Goal: Task Accomplishment & Management: Manage account settings

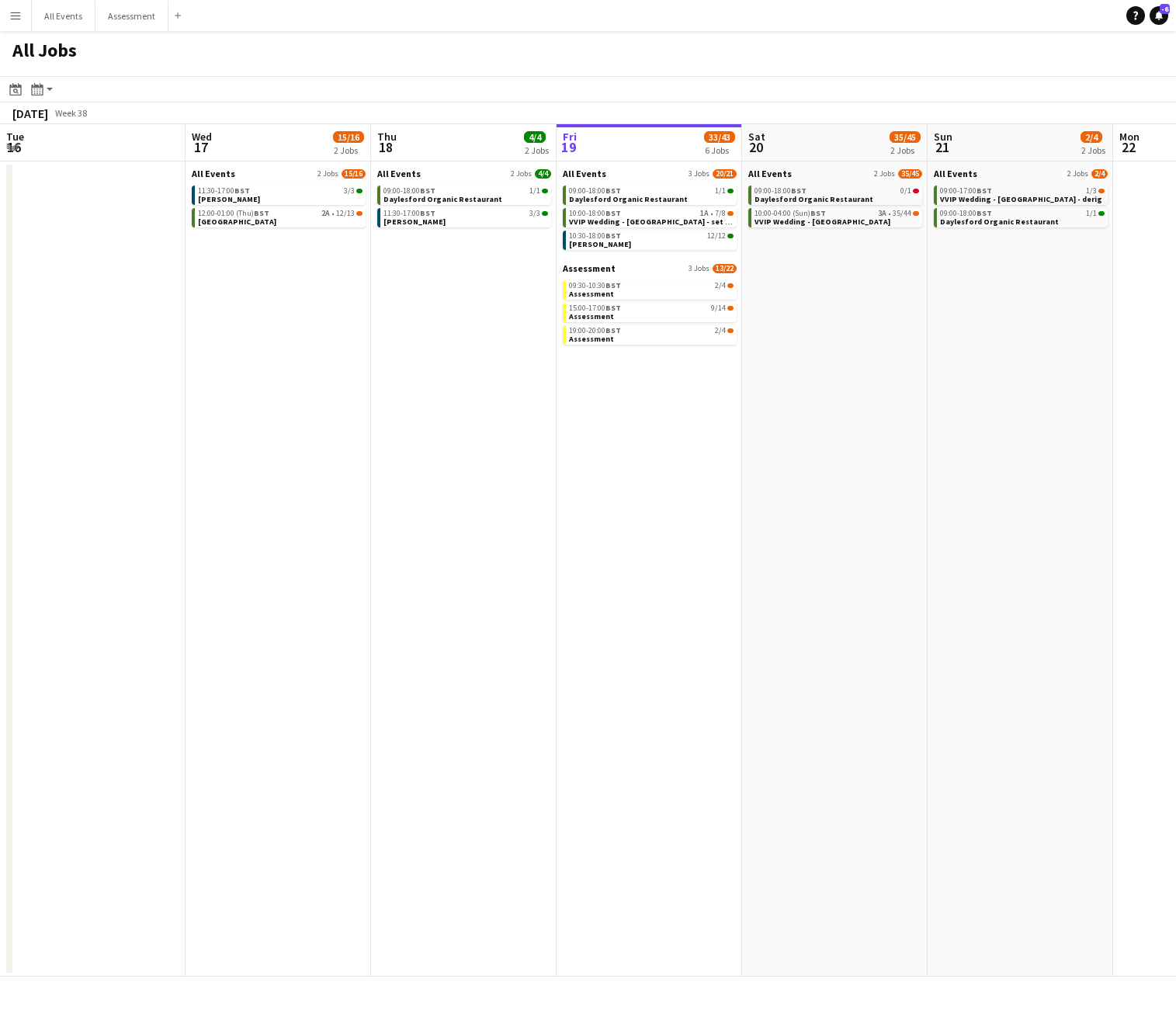
scroll to position [0, 372]
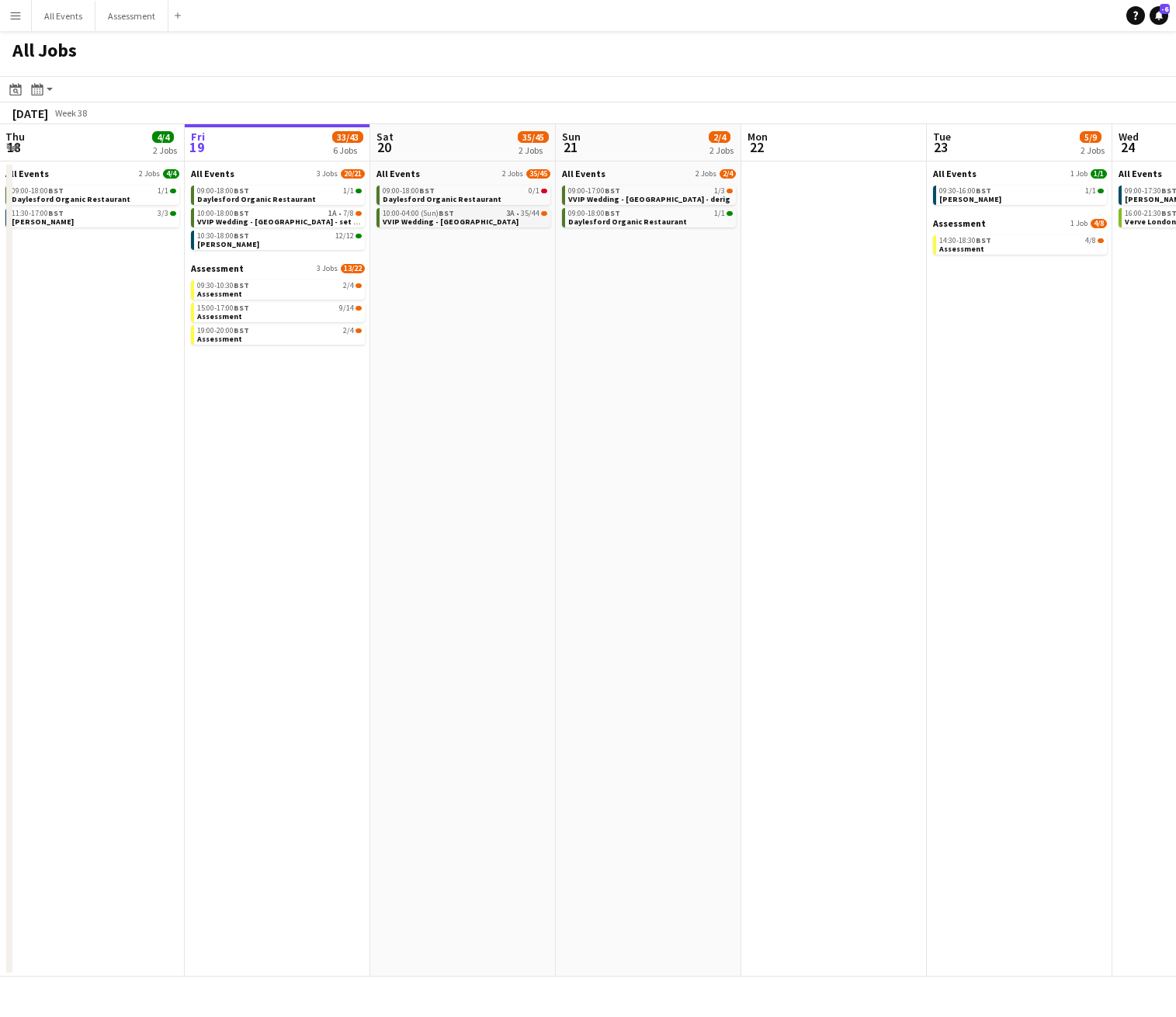
click at [465, 221] on span "VVIP Wedding - [GEOGRAPHIC_DATA]" at bounding box center [451, 222] width 136 height 10
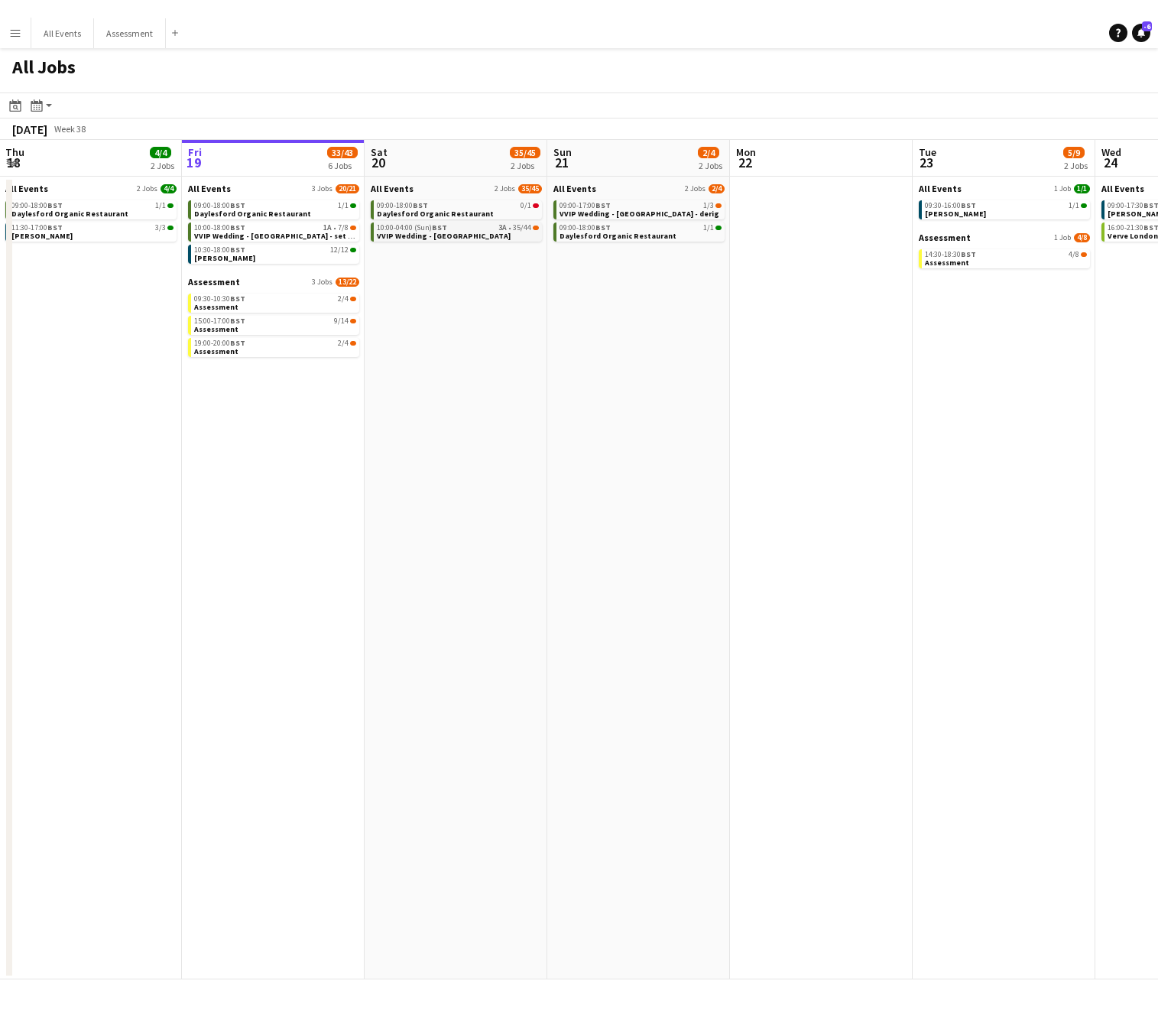
scroll to position [0, 365]
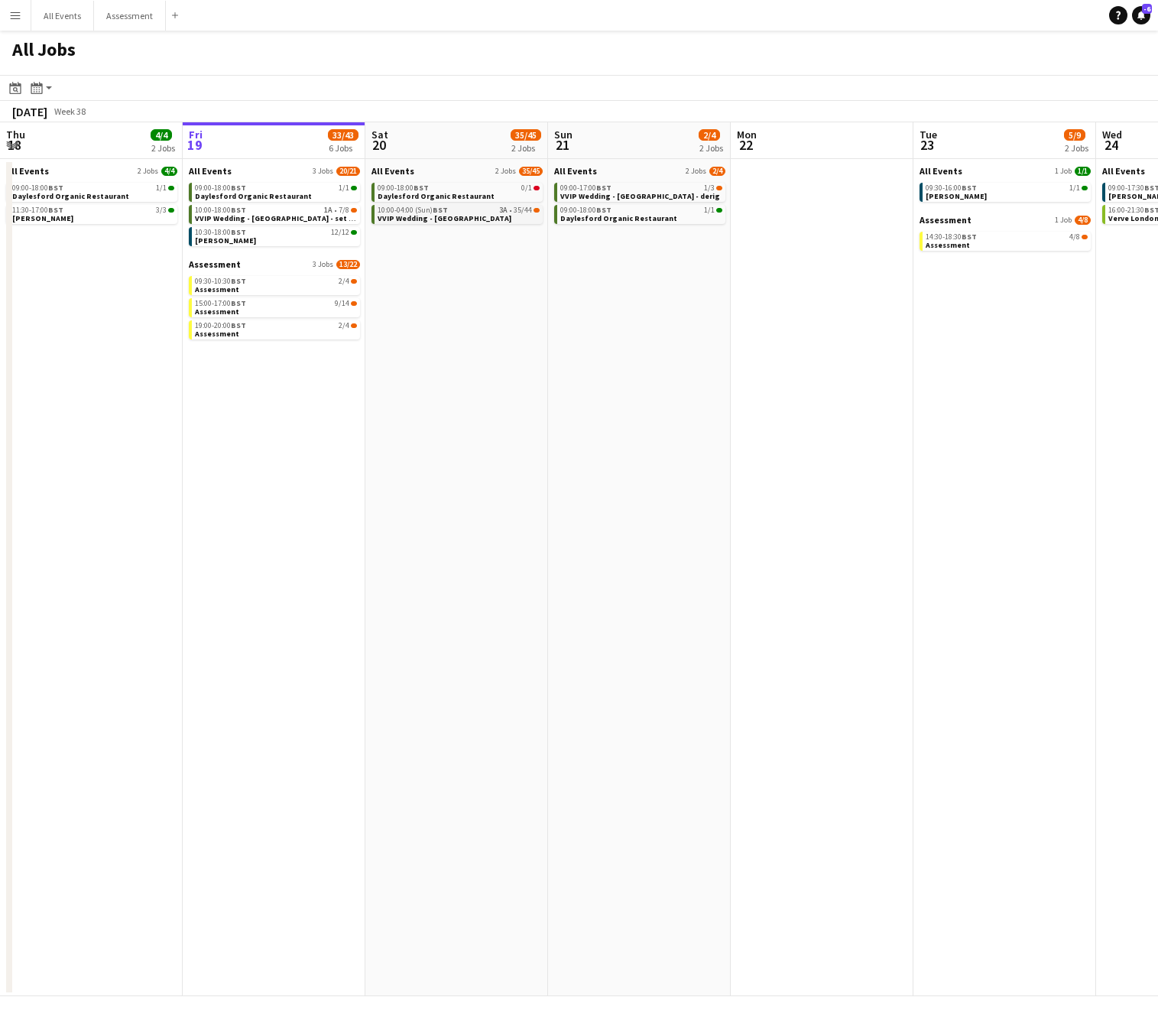
click at [498, 215] on link "10:00-04:00 (Sun) BST 3A • 35/44 VVIP Wedding - Daylesford" at bounding box center [458, 213] width 162 height 17
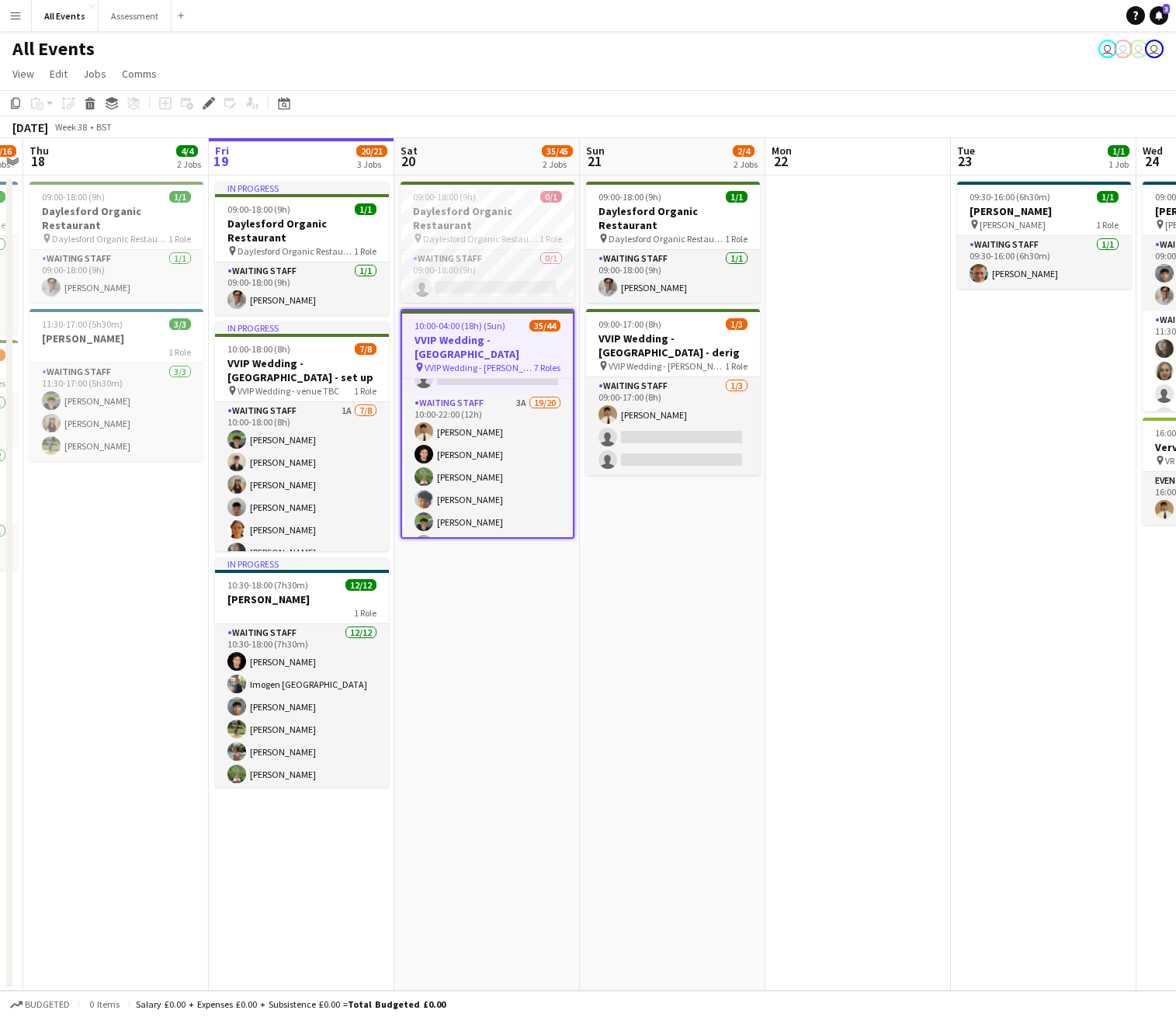
scroll to position [152, 0]
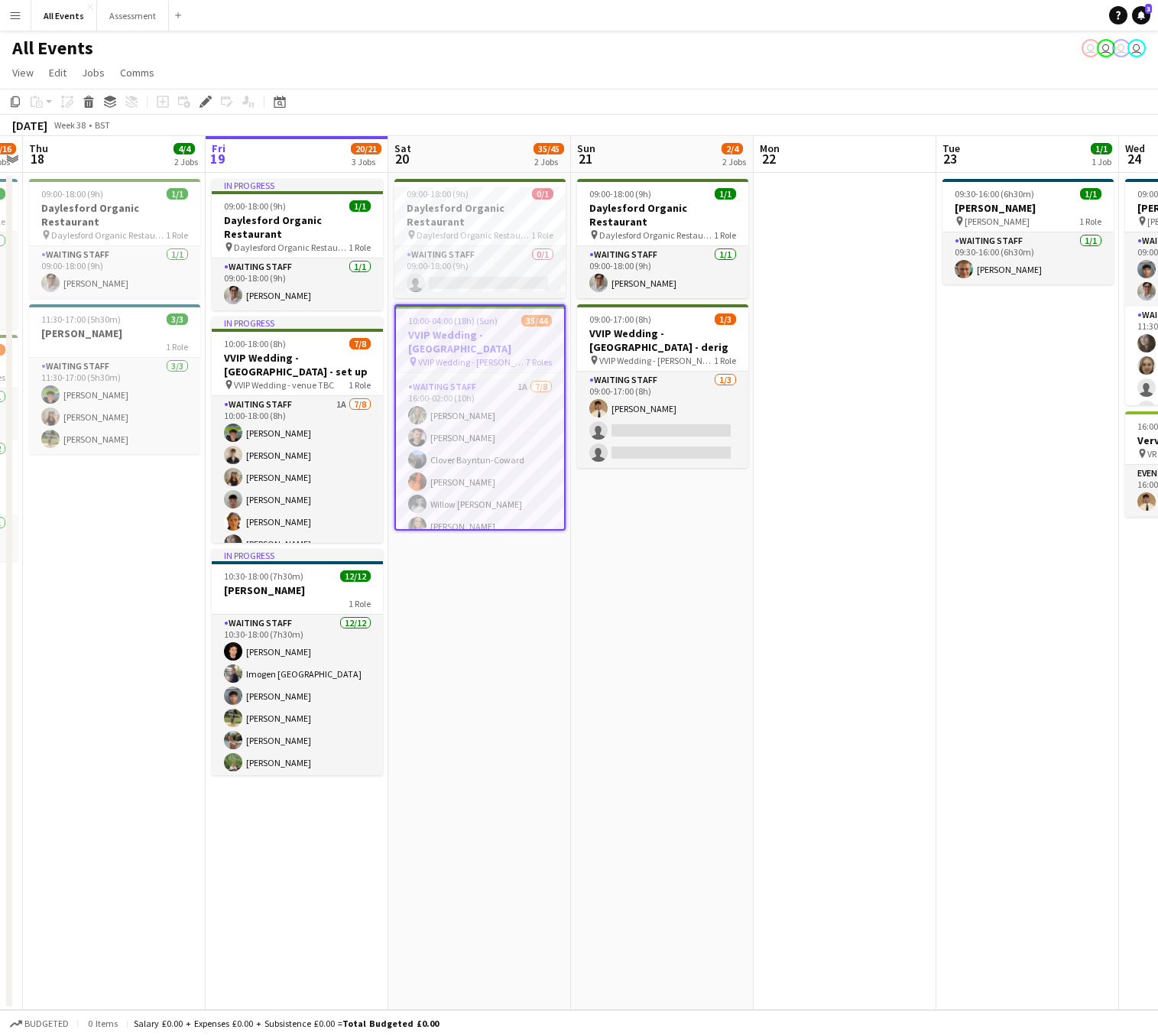
scroll to position [764, 0]
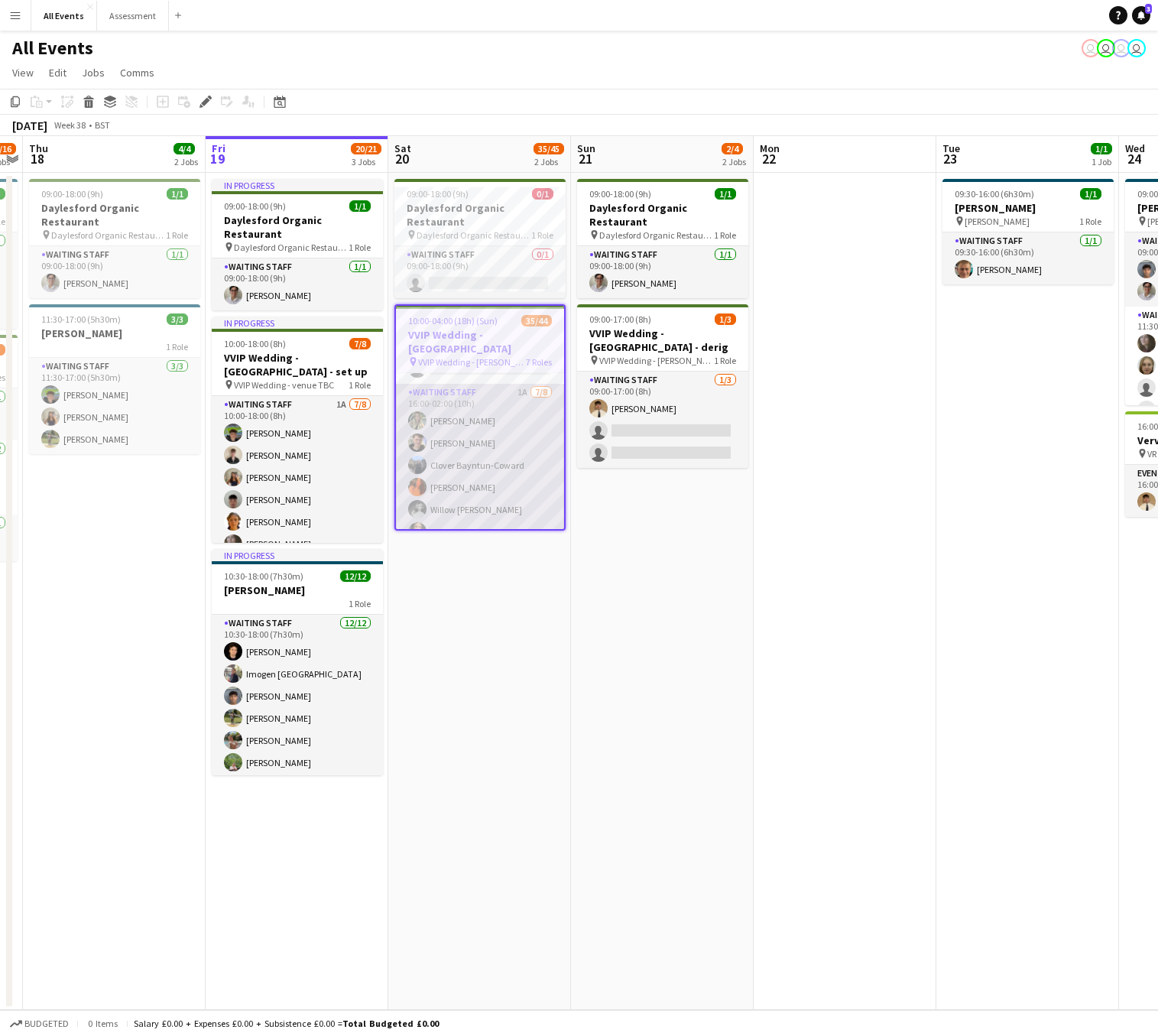
click at [473, 390] on app-card-role "Waiting Staff 1A 7/8 16:00-02:00 (10h) Samantha Cullen Noah Farrell Clover Bayn…" at bounding box center [481, 487] width 169 height 207
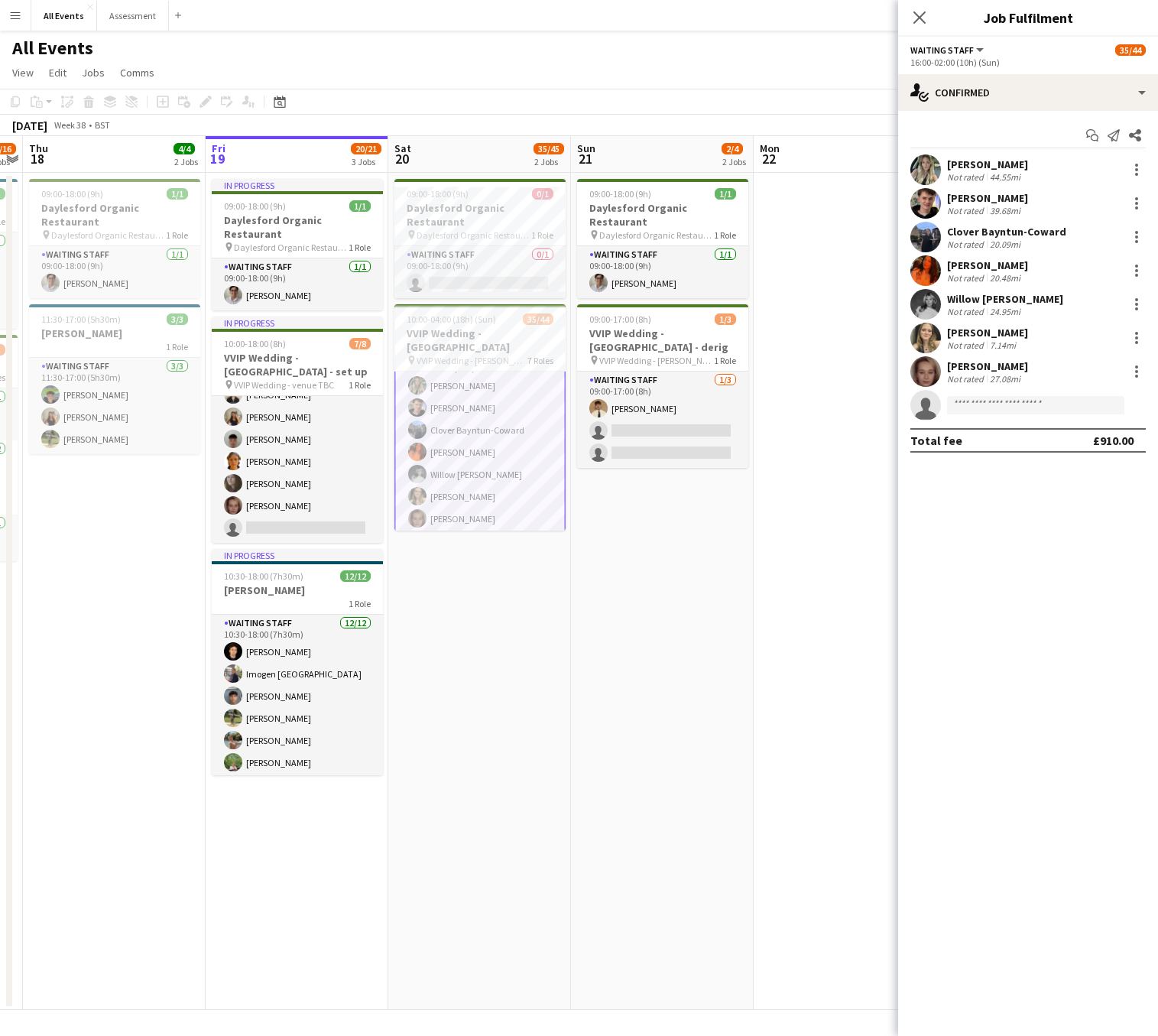
scroll to position [795, 0]
click at [1055, 408] on input at bounding box center [1035, 405] width 177 height 18
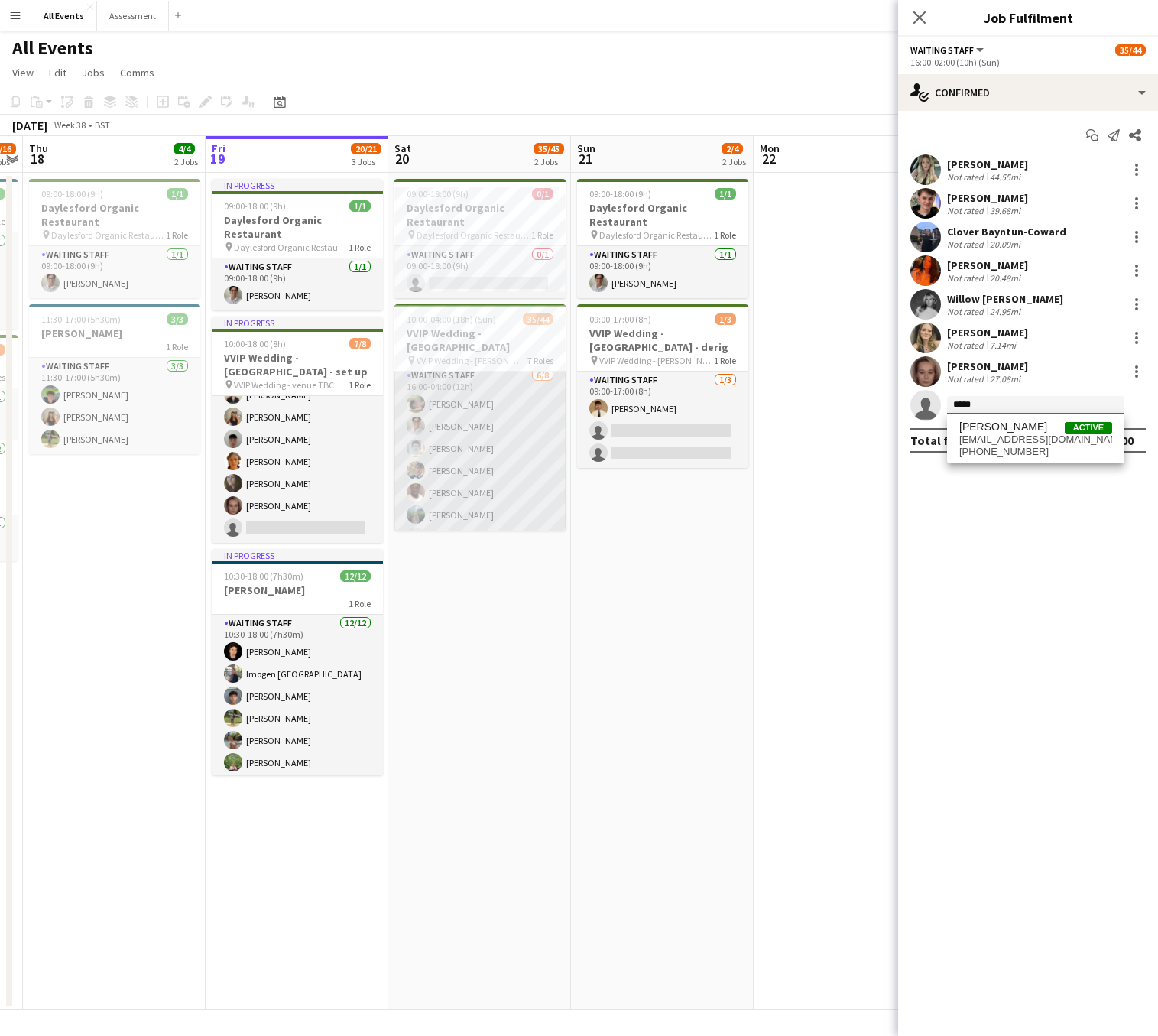
scroll to position [1015, 0]
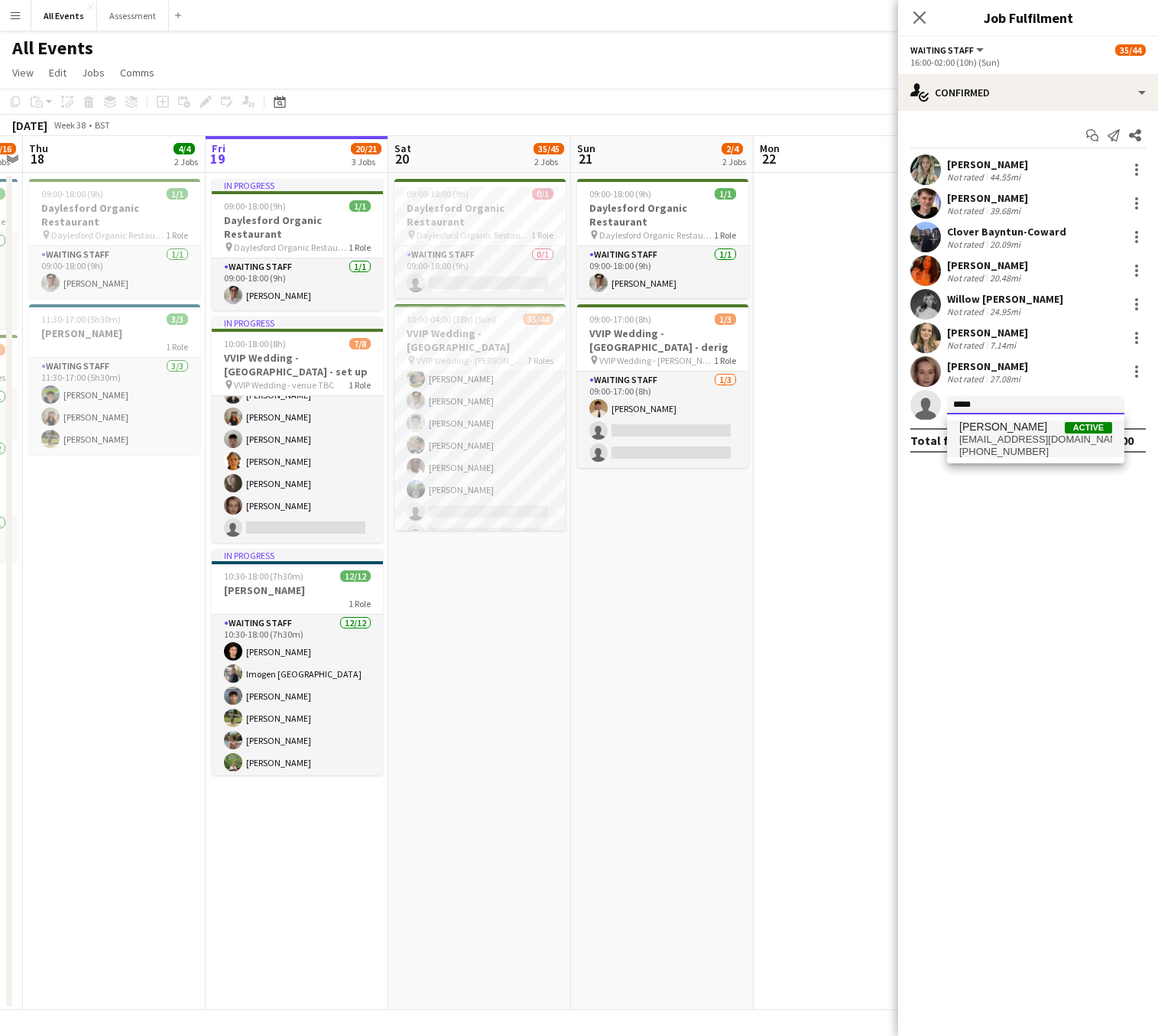
type input "*****"
click at [976, 431] on span "[PERSON_NAME]" at bounding box center [1003, 426] width 88 height 13
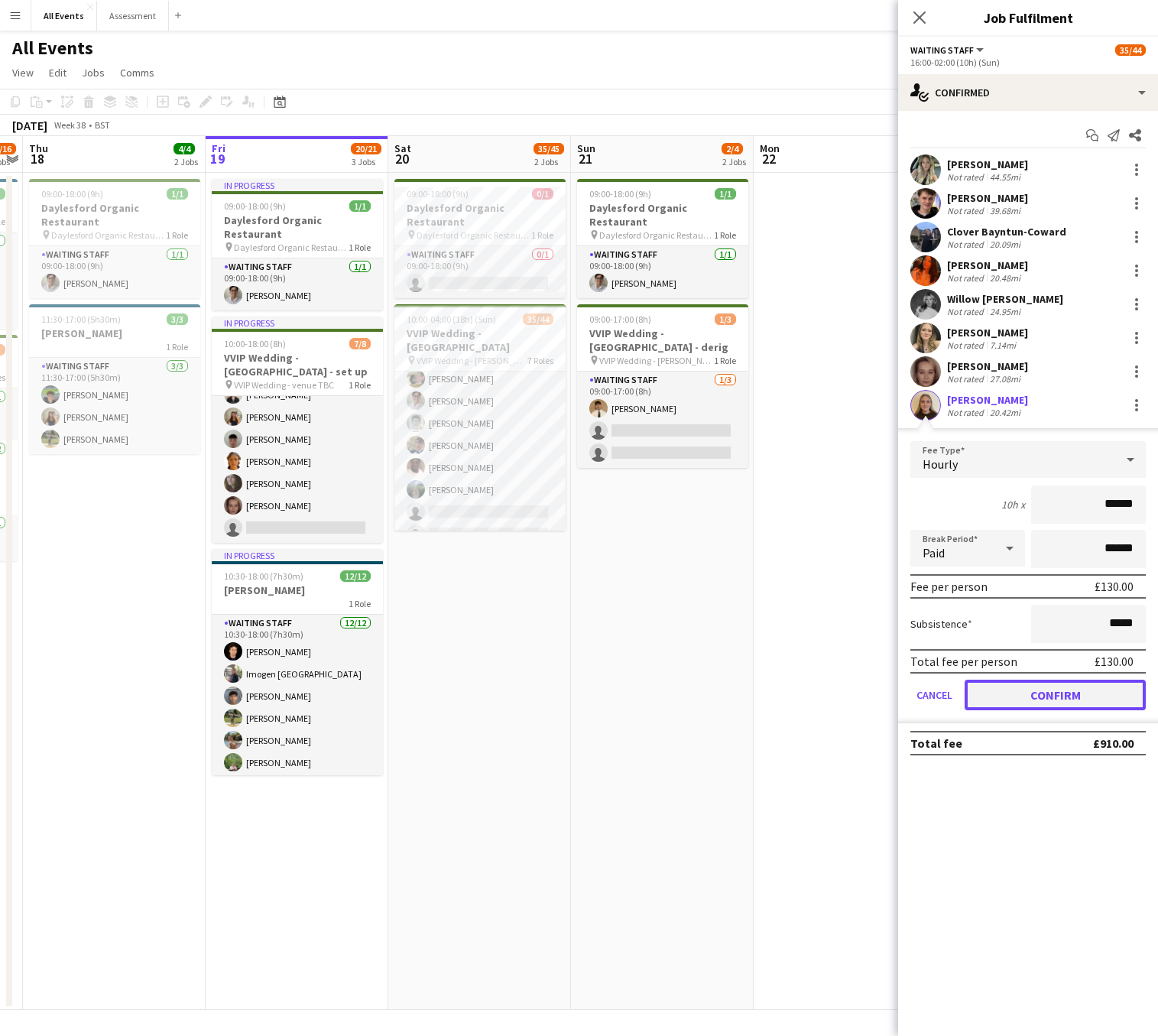
click at [1045, 695] on button "Confirm" at bounding box center [1055, 695] width 181 height 31
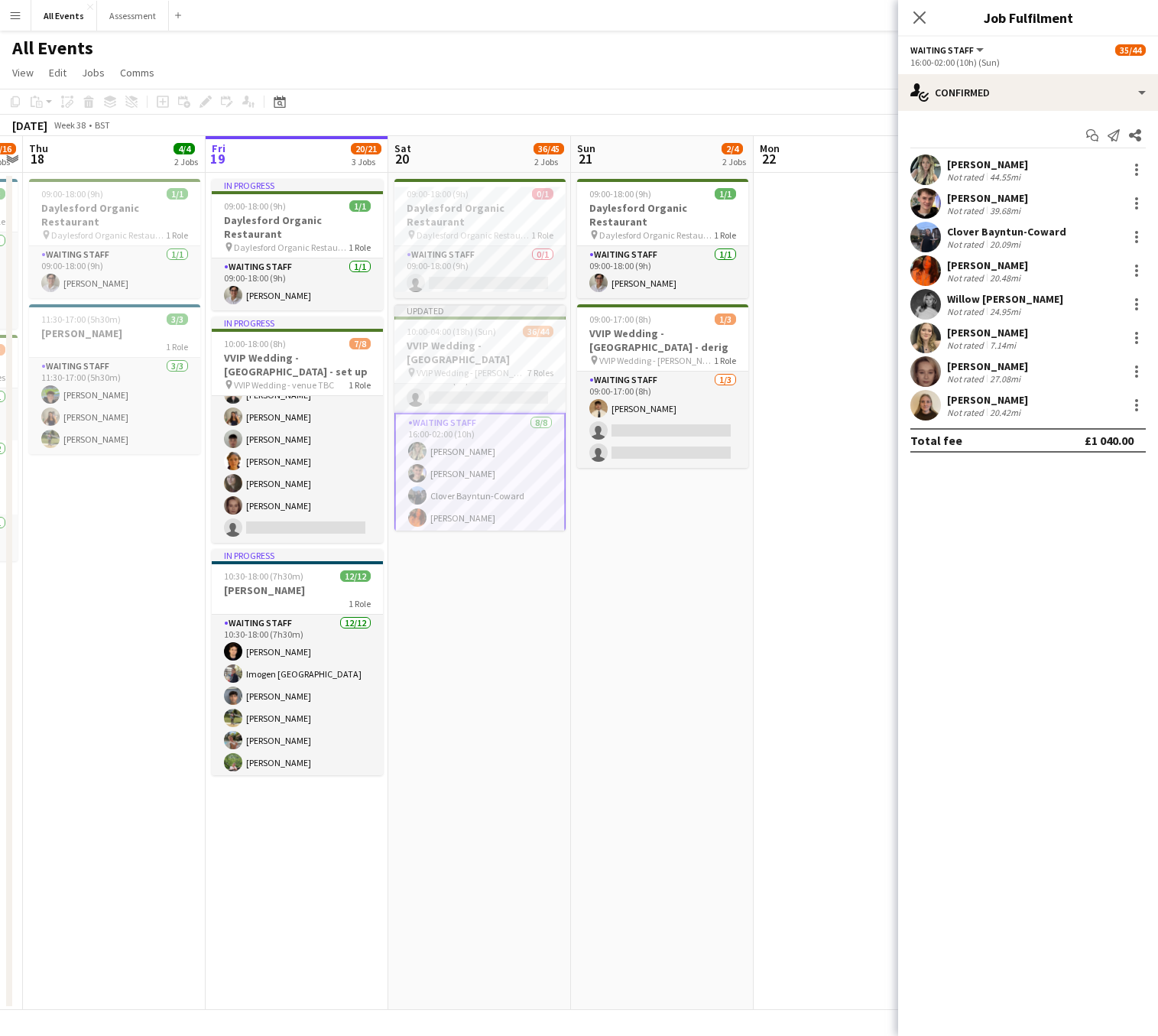
scroll to position [779, 0]
click at [1136, 410] on div at bounding box center [1136, 409] width 3 height 3
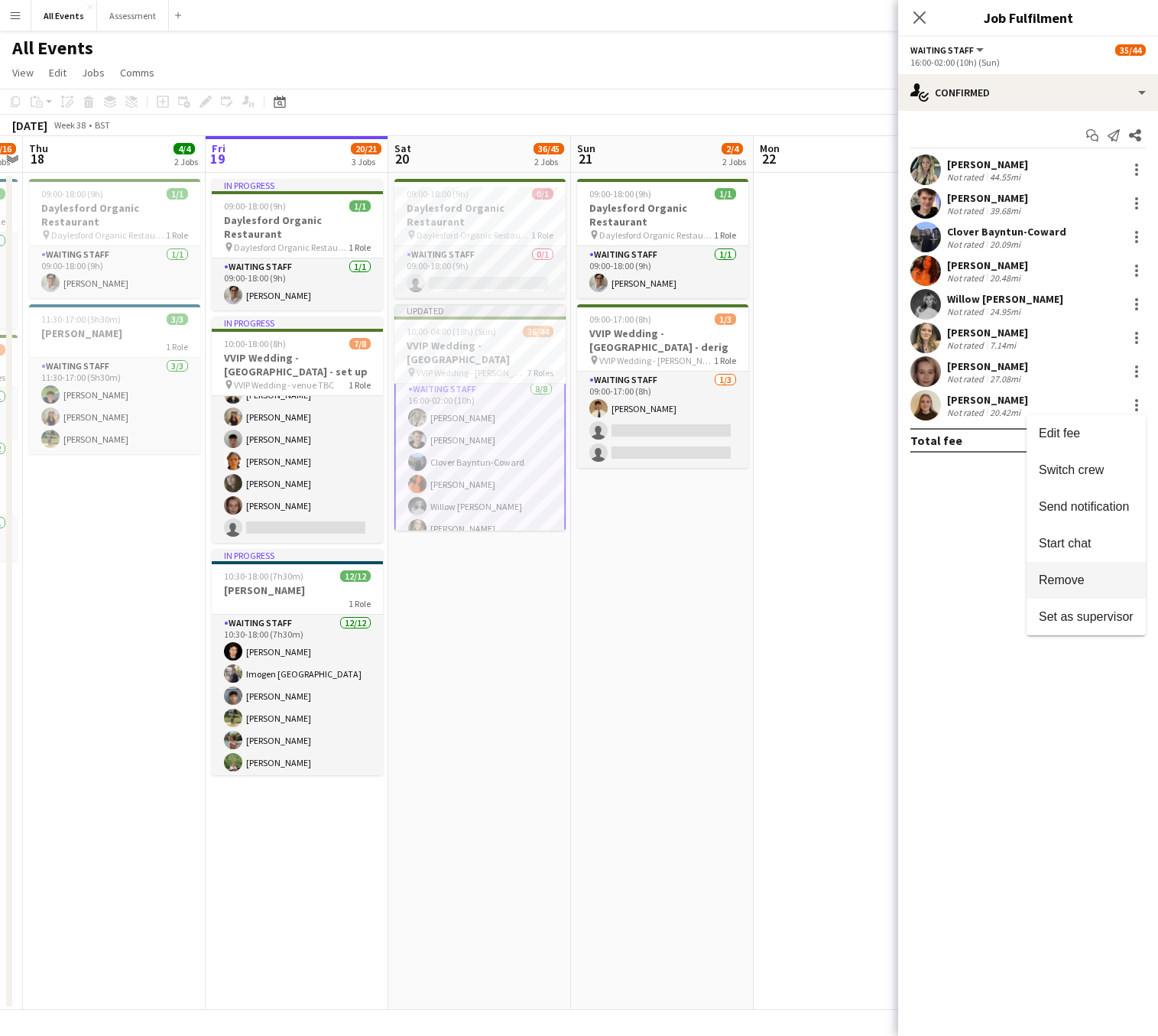
click at [1070, 581] on span "Remove" at bounding box center [1061, 580] width 46 height 13
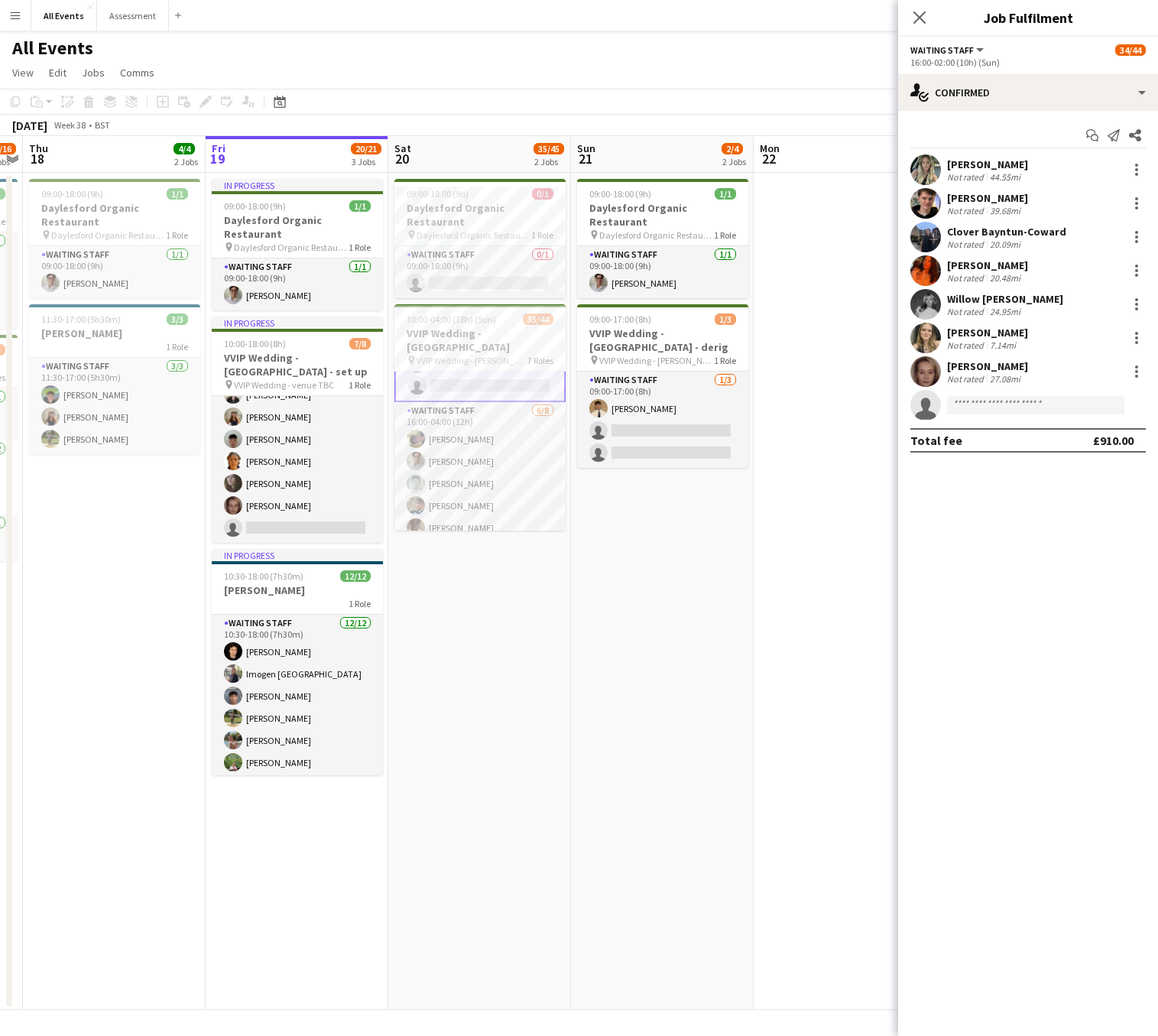
scroll to position [1015, 0]
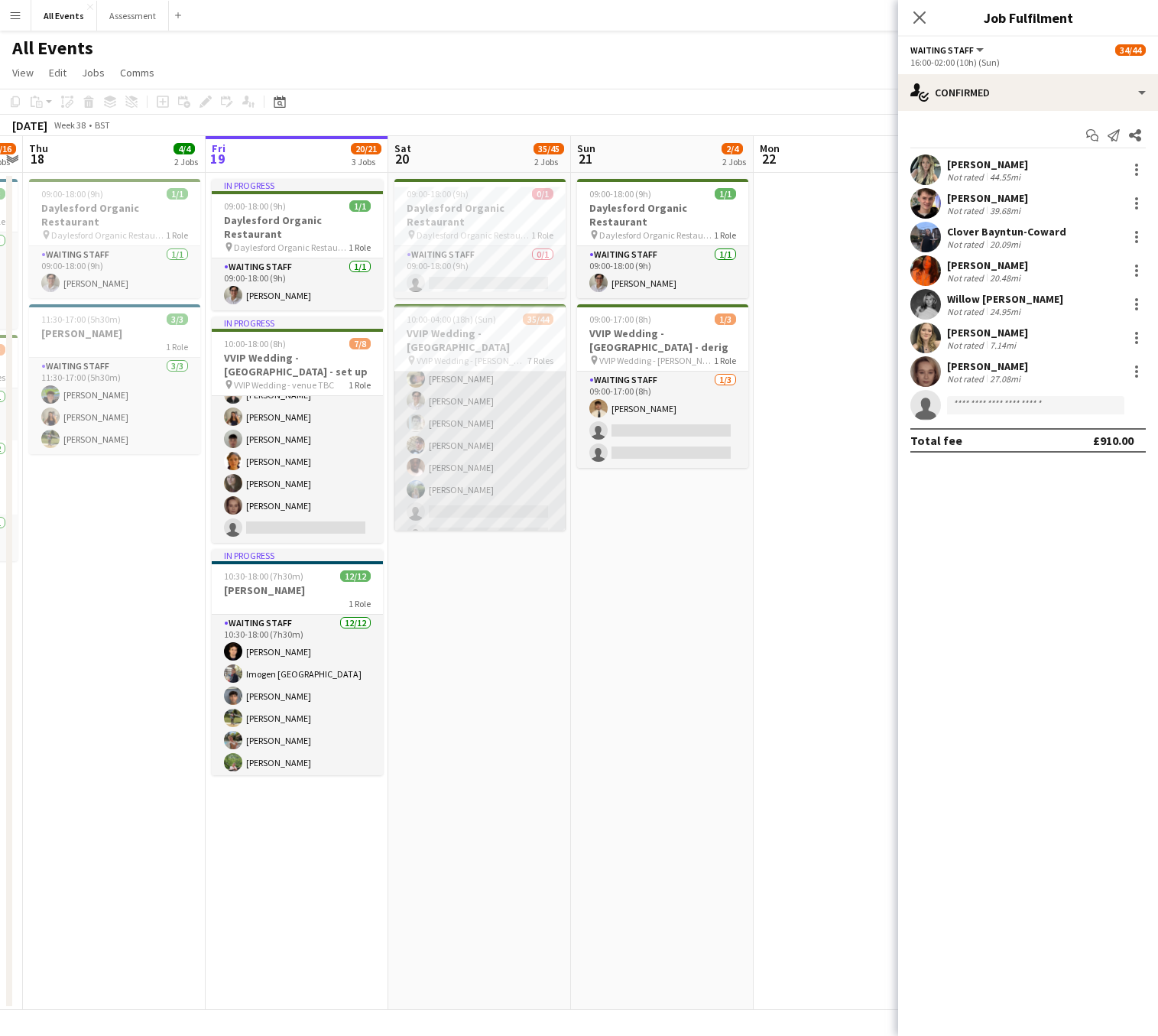
click at [484, 497] on app-card-role "Waiting Staff 6/8 16:00-04:00 (12h) Franco Rubinstein Emily Reeve Lorant Kiraly…" at bounding box center [480, 446] width 172 height 207
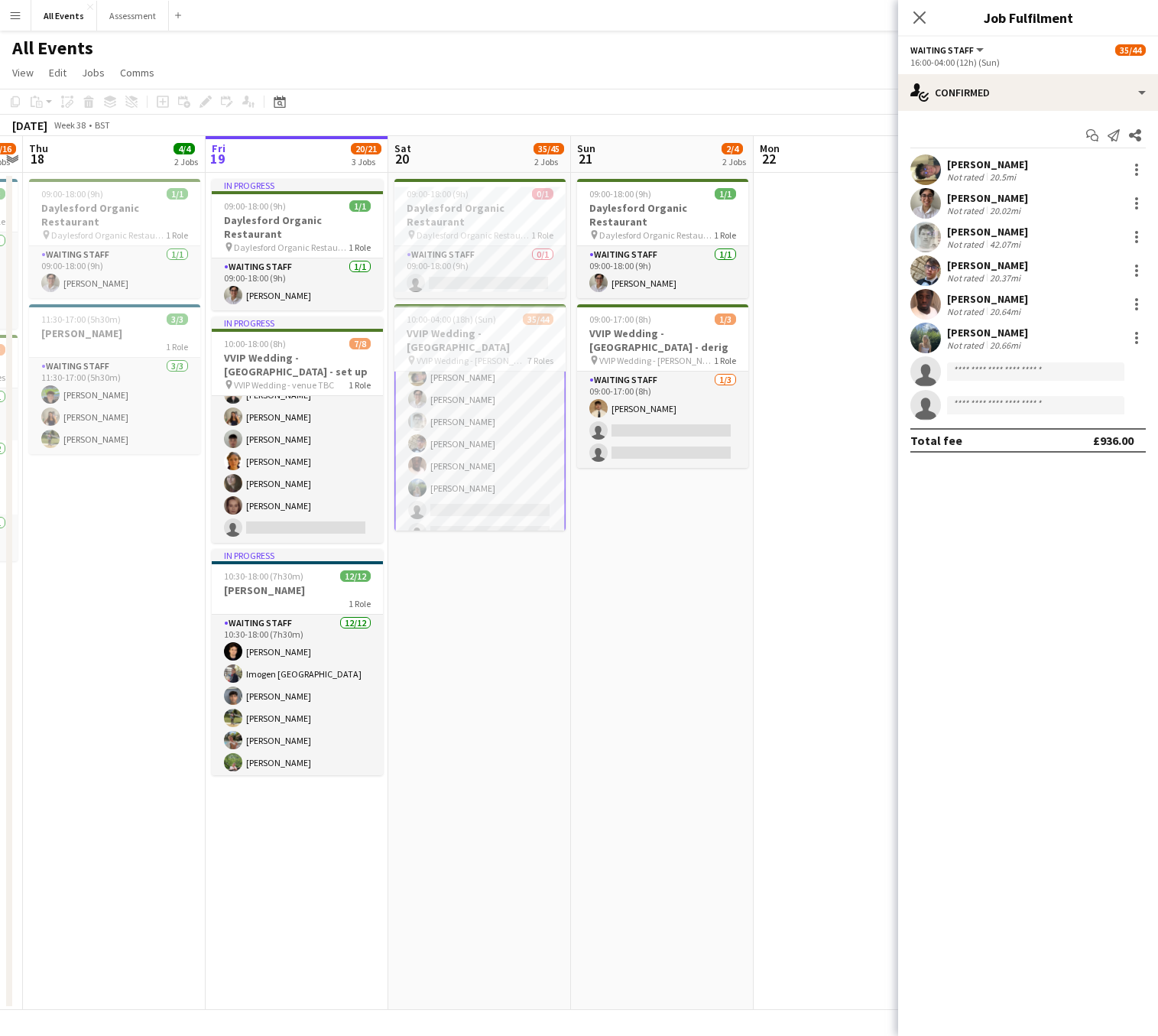
scroll to position [1013, 0]
click at [1014, 404] on input at bounding box center [1035, 405] width 177 height 18
click at [484, 380] on app-card-role "Waiting Staff 1A 7/8 16:00-02:00 (10h) Samantha Cullen Noah Farrell Clover Bayn…" at bounding box center [480, 479] width 172 height 207
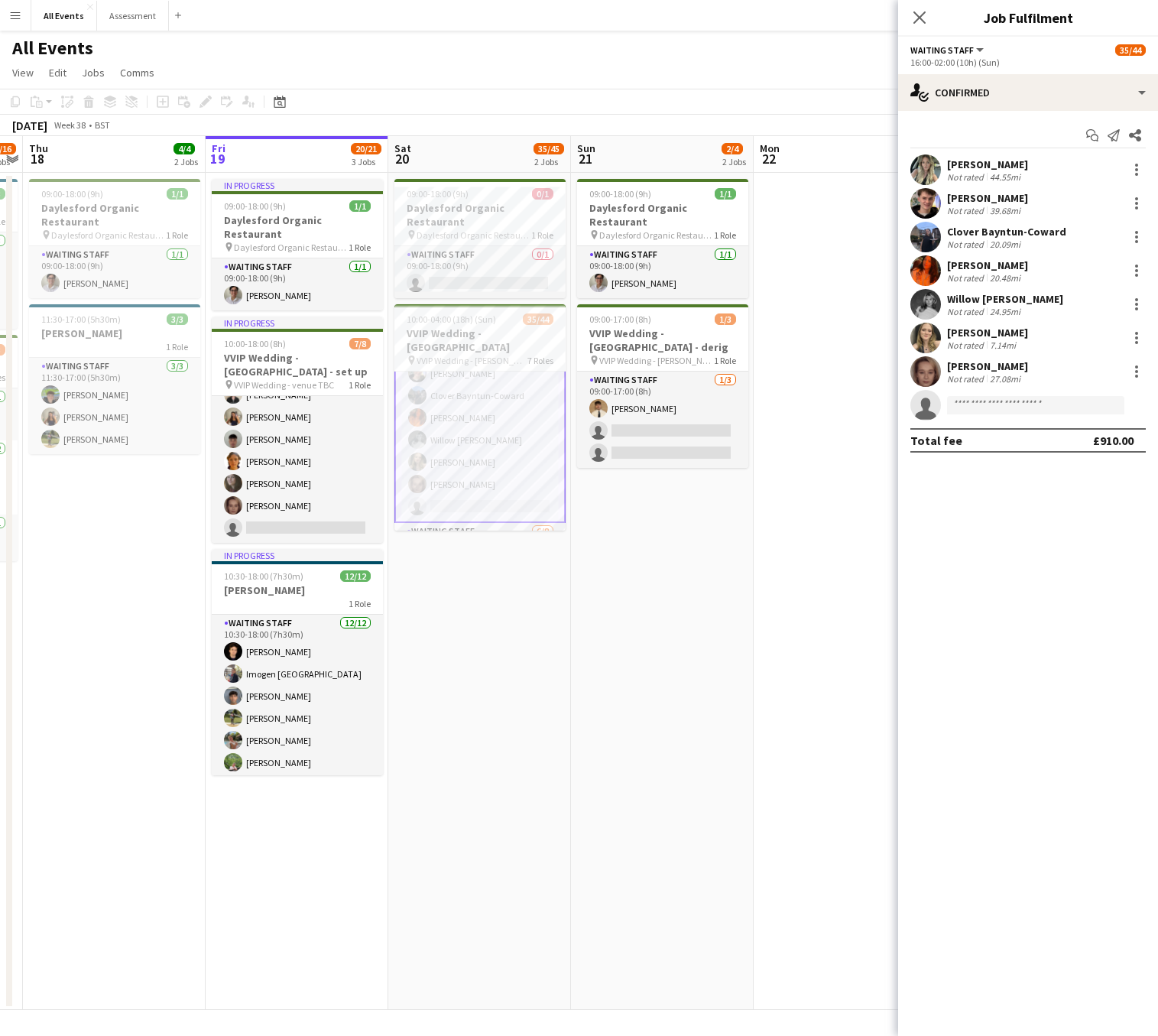
scroll to position [866, 0]
click at [1009, 408] on input at bounding box center [1035, 405] width 177 height 18
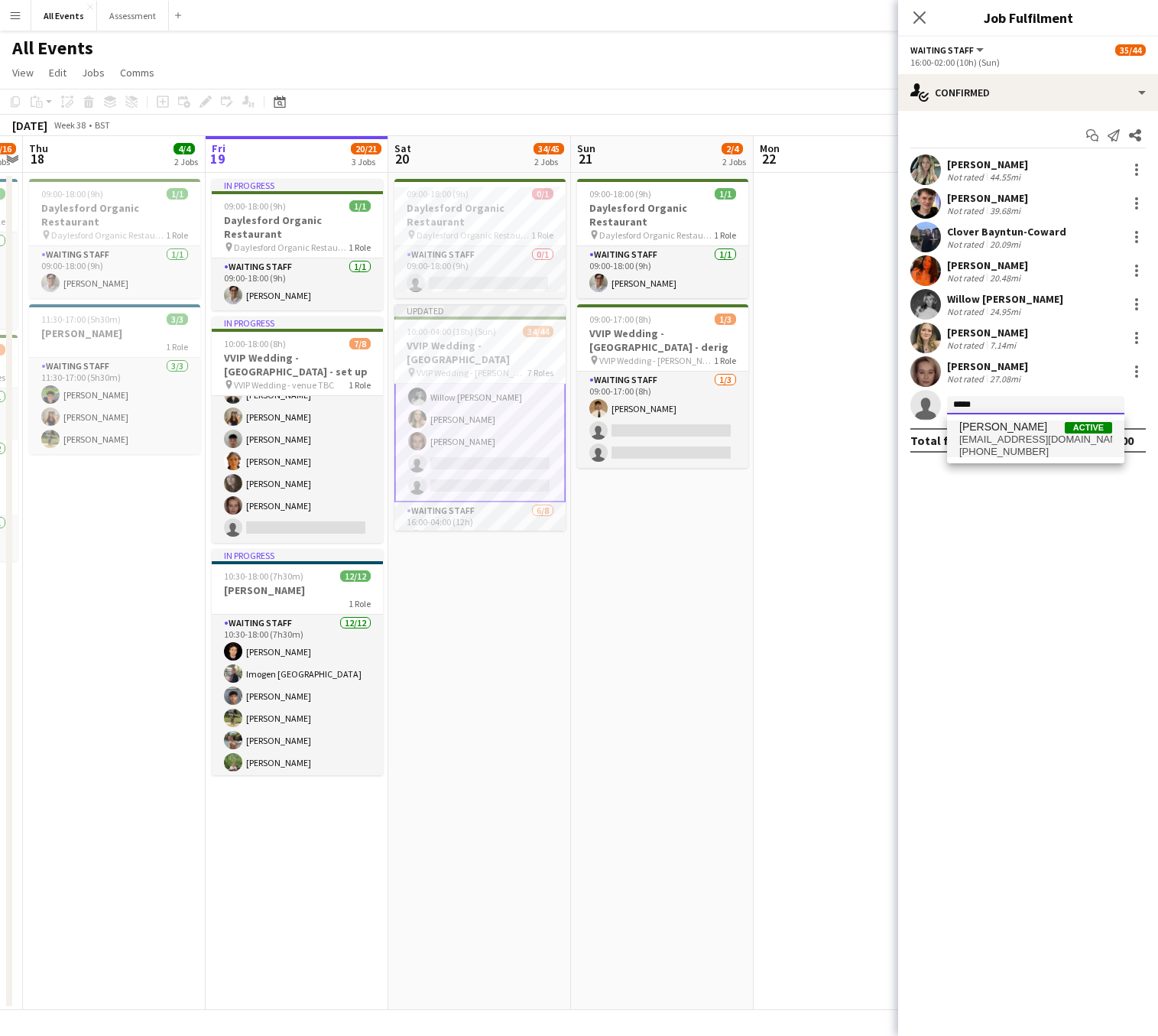
type input "*****"
click at [1012, 437] on span "sophrambo@gmail.com" at bounding box center [1036, 439] width 153 height 13
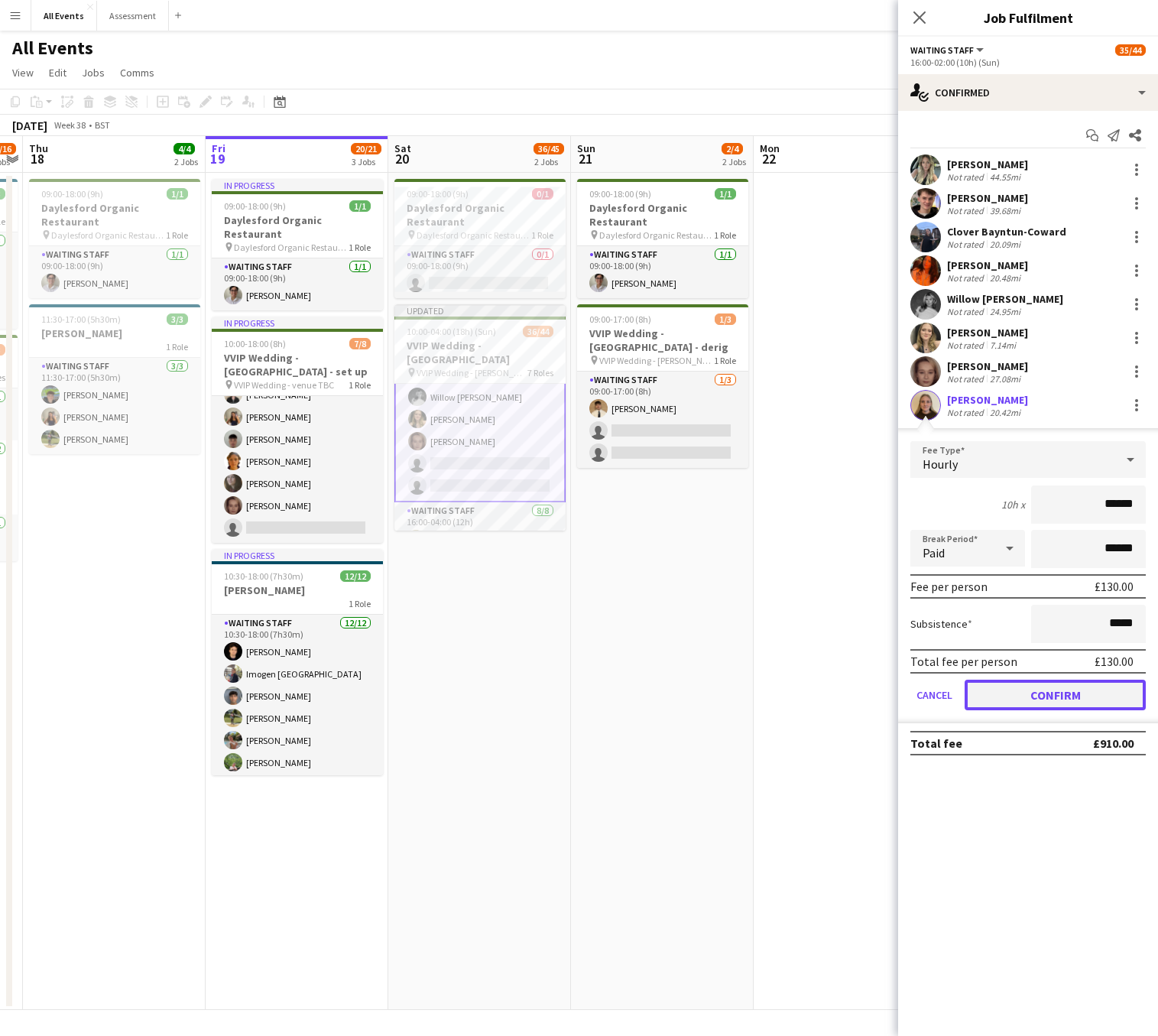
click at [1078, 694] on button "Confirm" at bounding box center [1055, 695] width 181 height 31
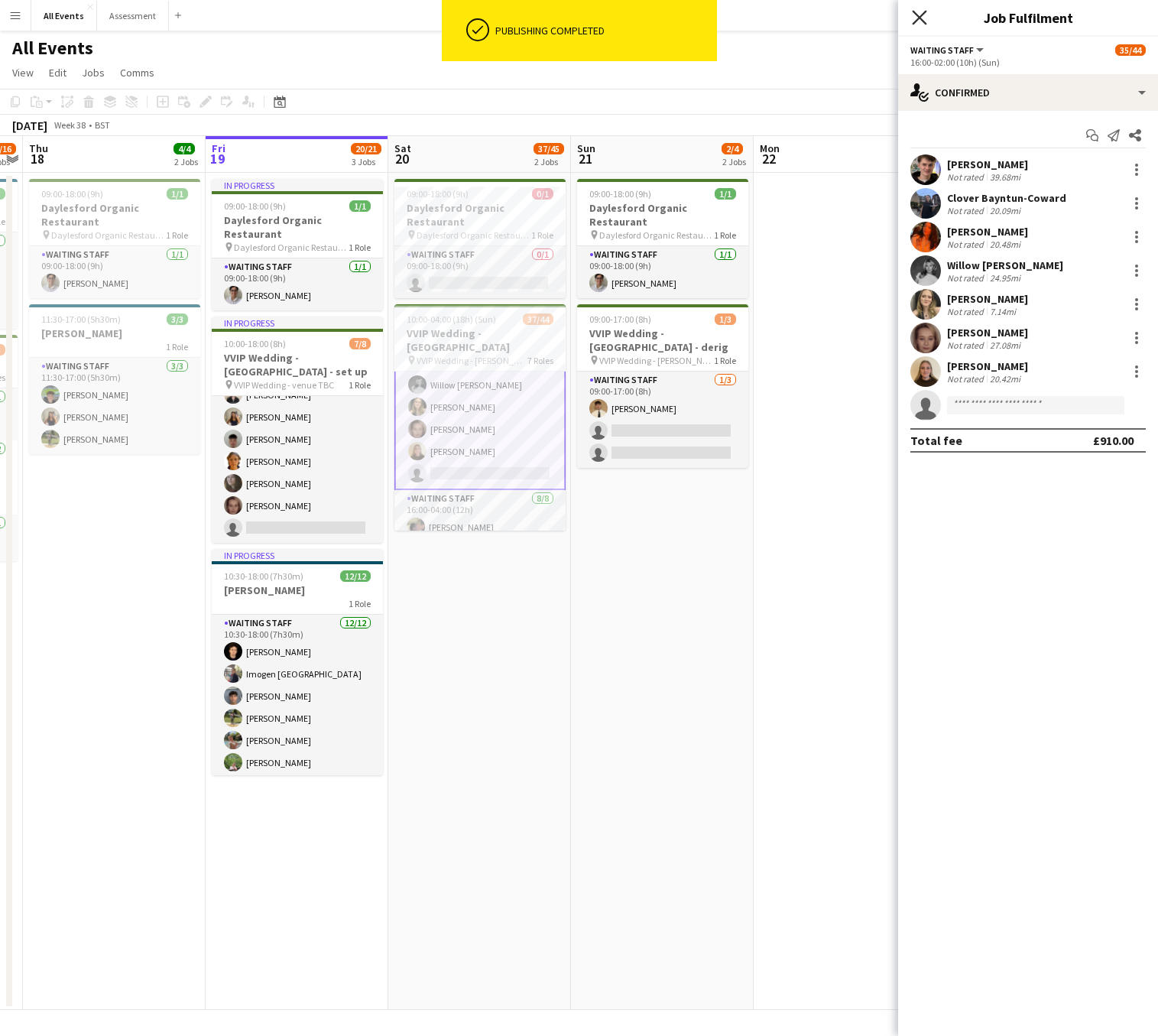
click at [923, 20] on icon at bounding box center [919, 16] width 15 height 15
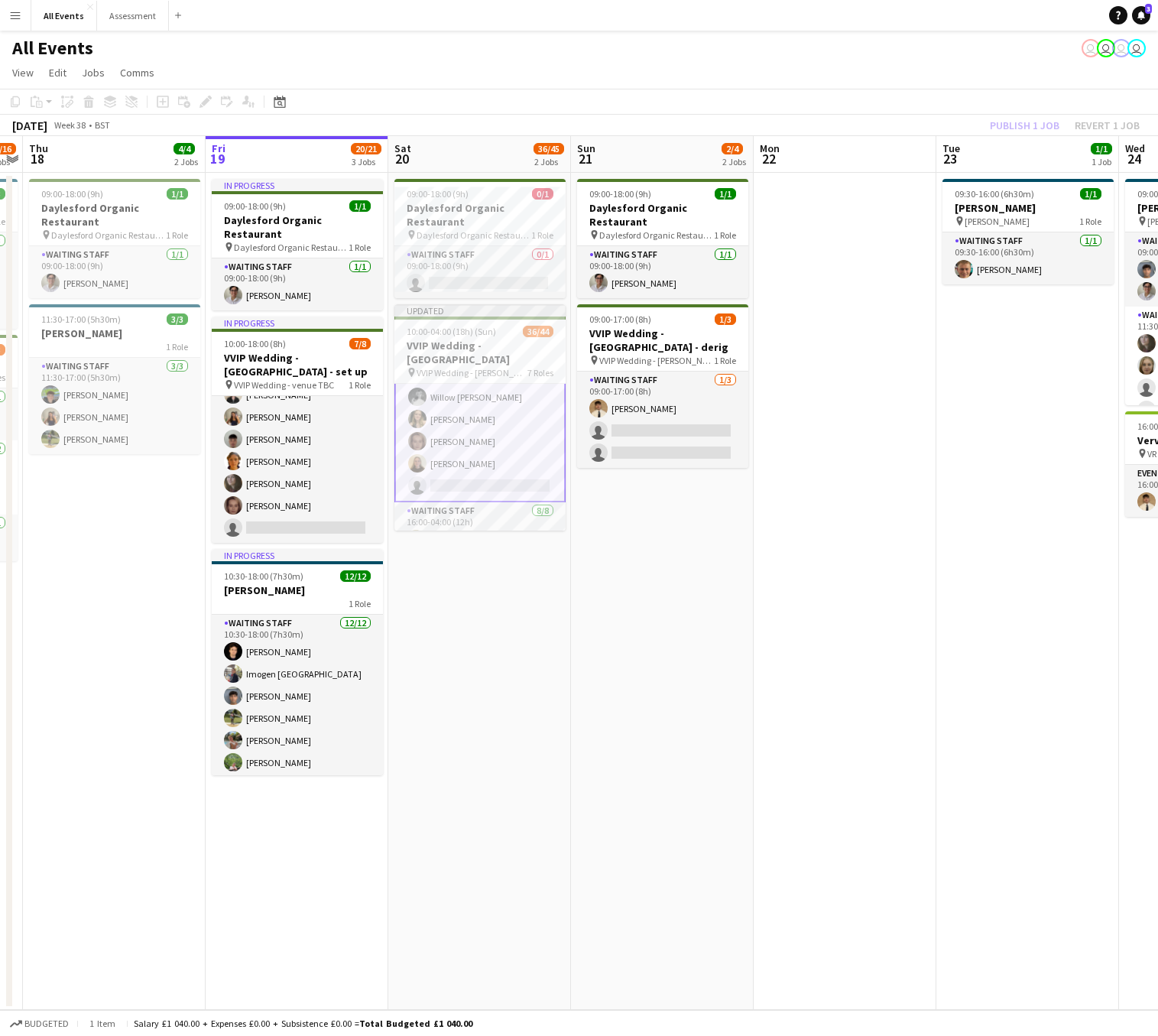
click at [1023, 121] on div "Publish 1 job Revert 1 job" at bounding box center [1065, 125] width 186 height 20
click at [1023, 122] on button "Publish 1 job" at bounding box center [1024, 125] width 81 height 20
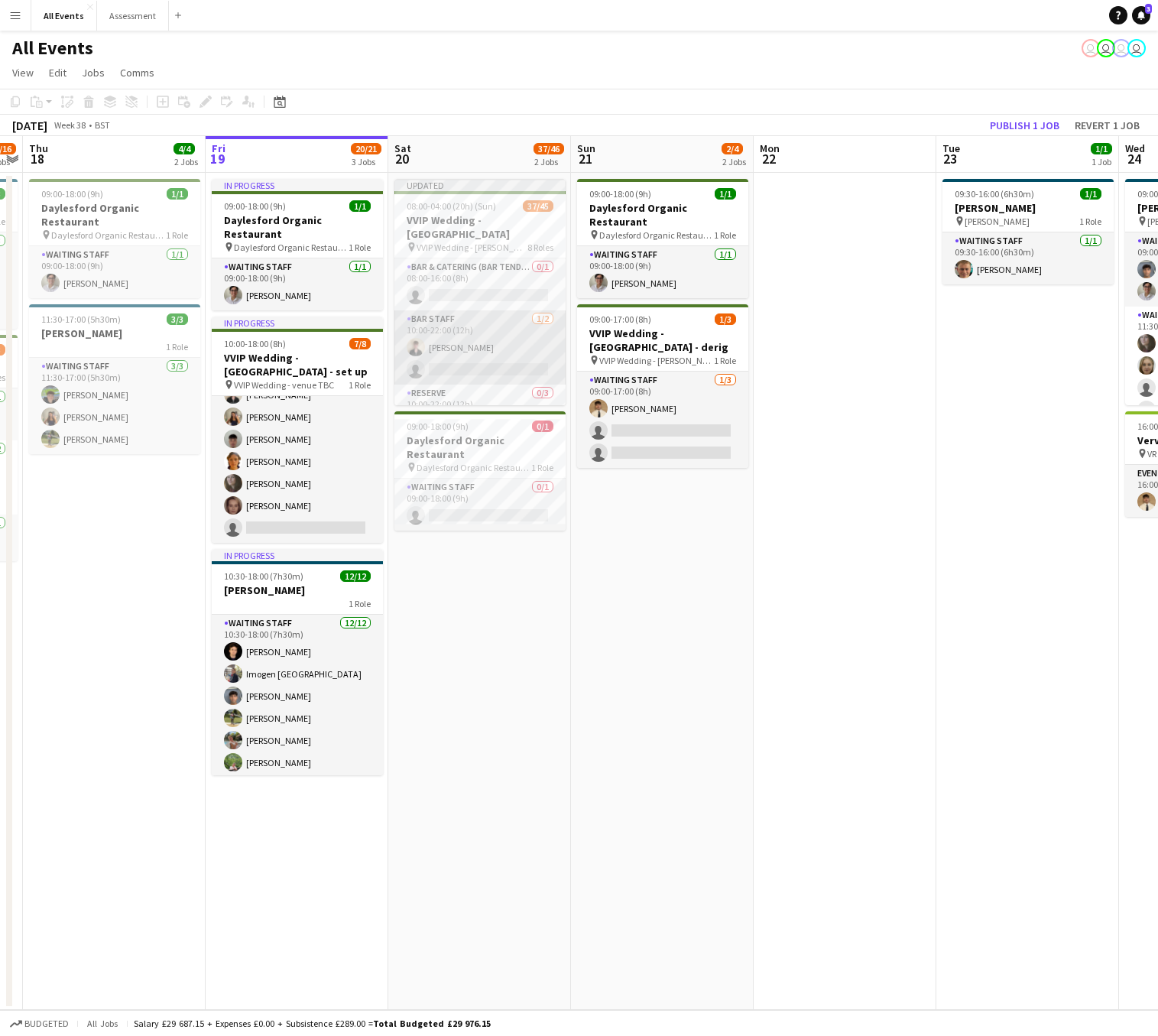
scroll to position [1076, 0]
click at [549, 218] on h3 "VVIP Wedding - [GEOGRAPHIC_DATA]" at bounding box center [480, 227] width 172 height 27
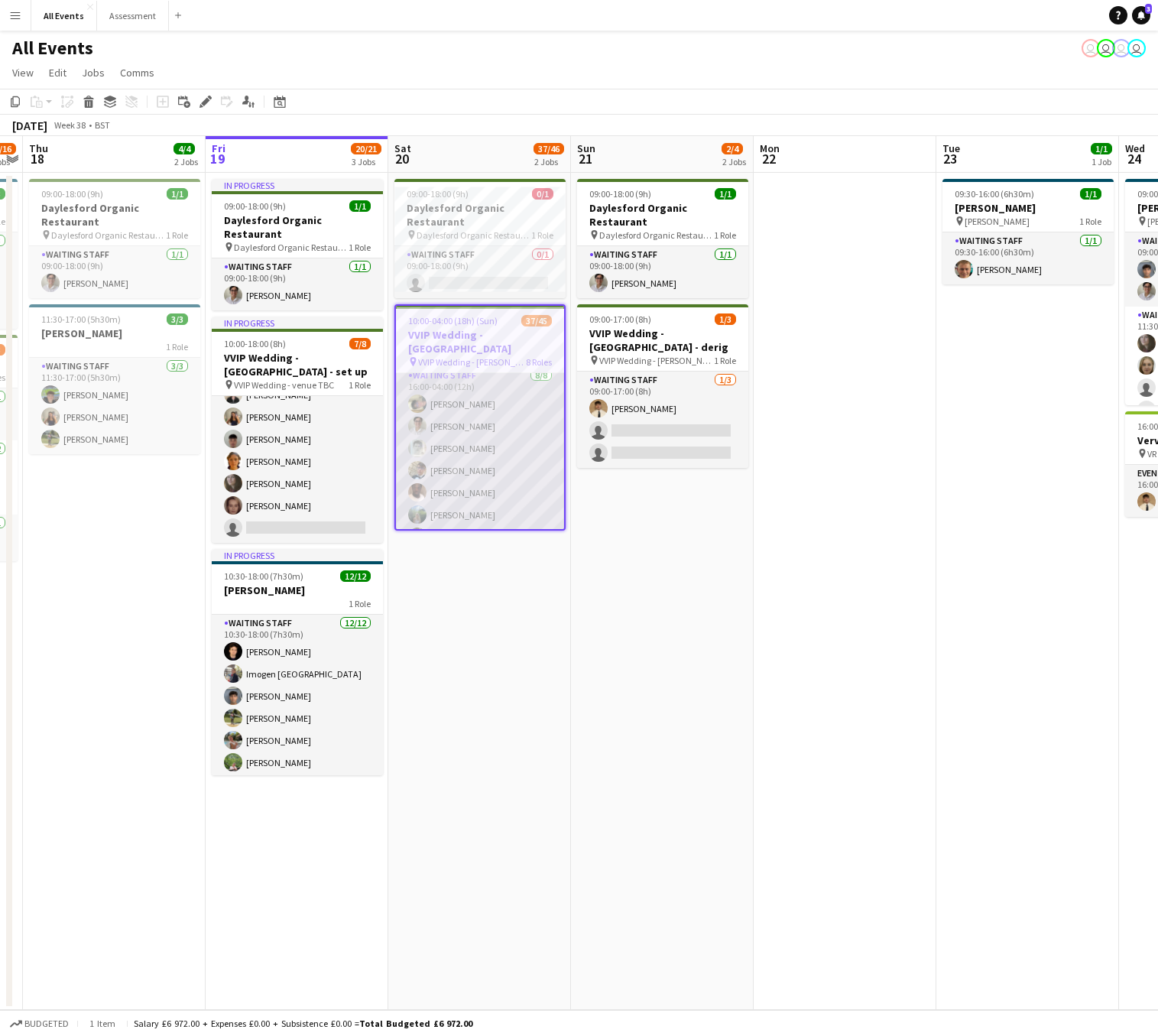
scroll to position [1020, 0]
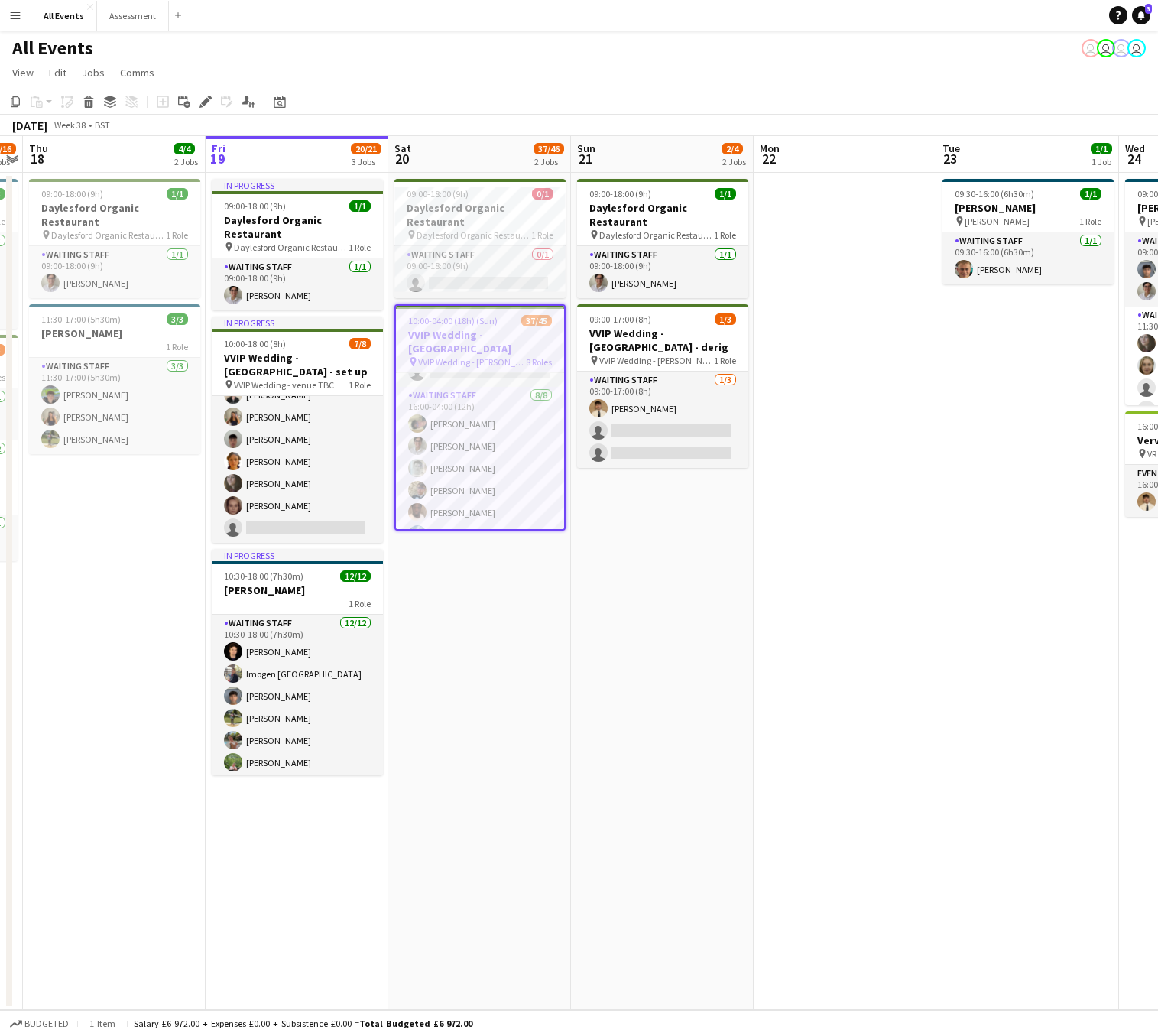
click at [465, 328] on h3 "VVIP Wedding - [GEOGRAPHIC_DATA]" at bounding box center [481, 341] width 169 height 27
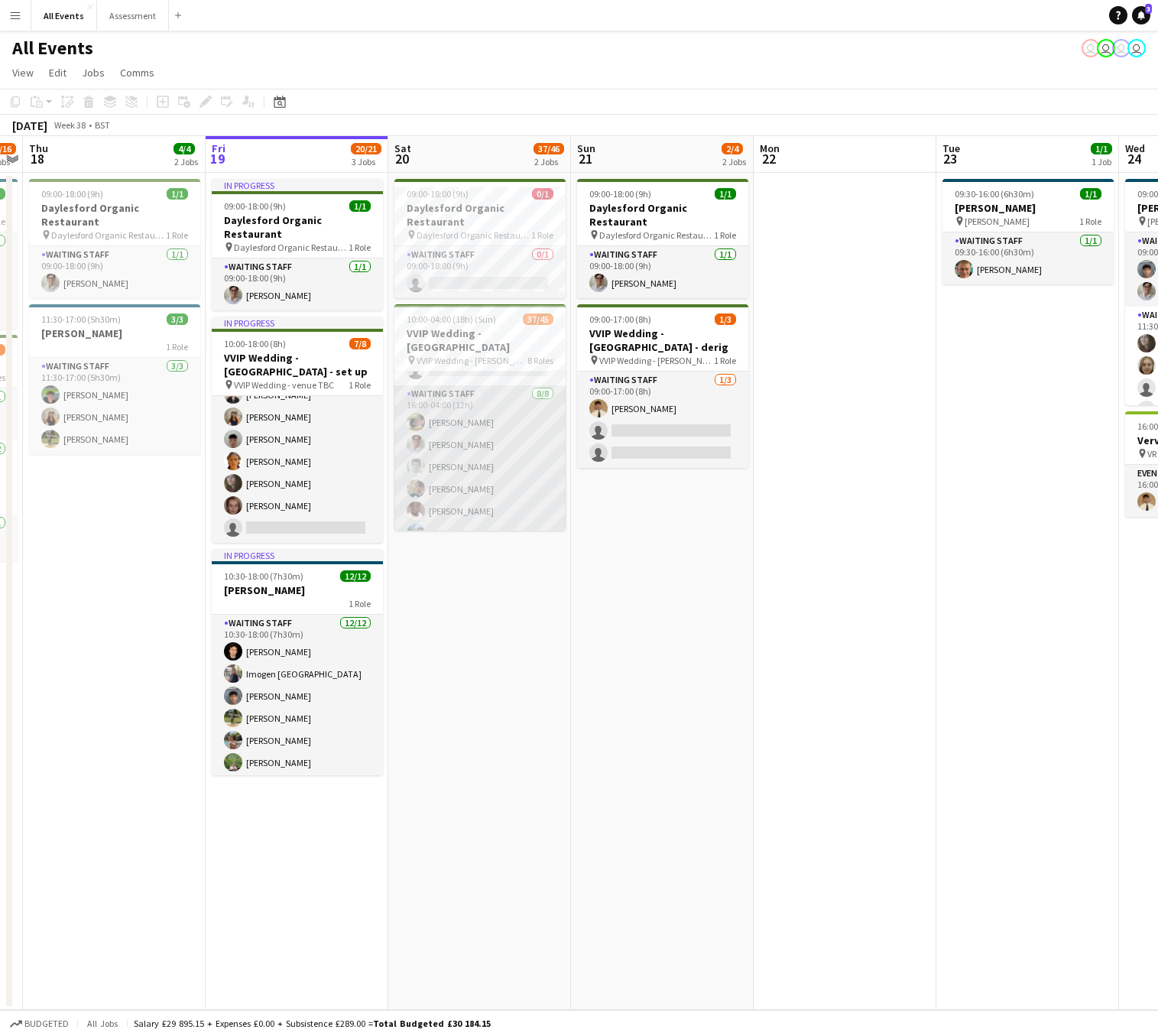
click at [532, 440] on app-card-role "Waiting Staff 8/8 16:00-04:00 (12h) Franco Rubinstein Emily Reeve Lorant Kiraly…" at bounding box center [480, 489] width 172 height 207
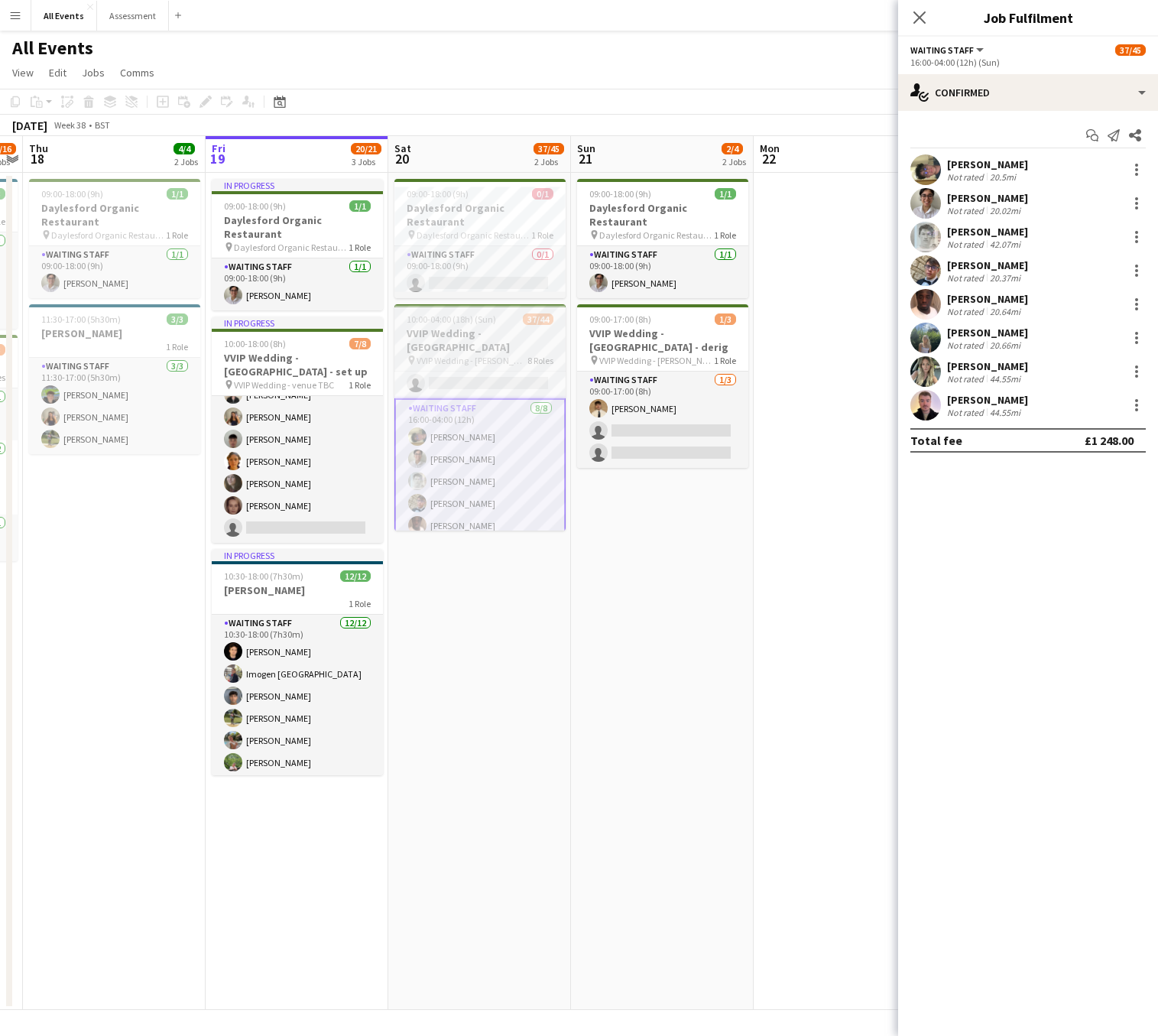
scroll to position [986, 0]
